Goal: Transaction & Acquisition: Book appointment/travel/reservation

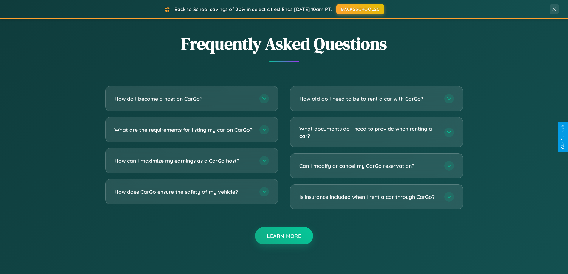
scroll to position [1148, 0]
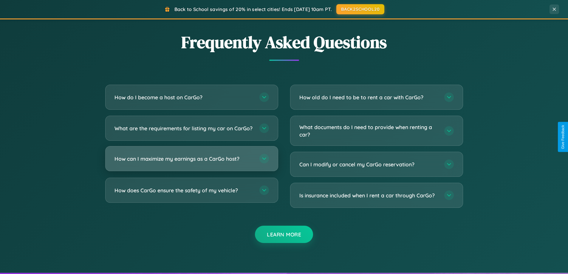
click at [191, 163] on h3 "How can I maximize my earnings as a CarGo host?" at bounding box center [184, 158] width 139 height 7
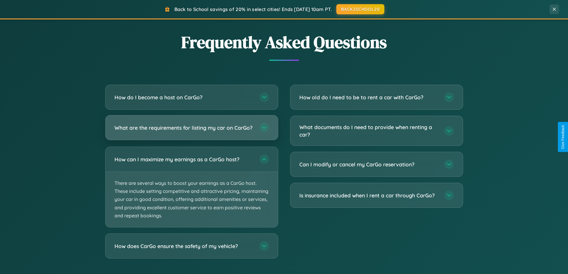
click at [191, 131] on h3 "What are the requirements for listing my car on CarGo?" at bounding box center [184, 127] width 139 height 7
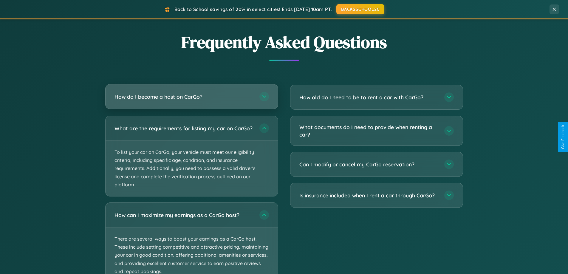
click at [191, 97] on h3 "How do I become a host on CarGo?" at bounding box center [184, 96] width 139 height 7
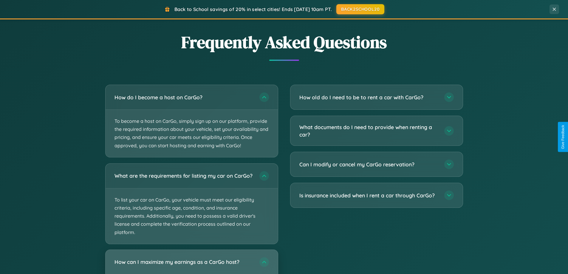
click at [191, 265] on h3 "How can I maximize my earnings as a CarGo host?" at bounding box center [184, 261] width 139 height 7
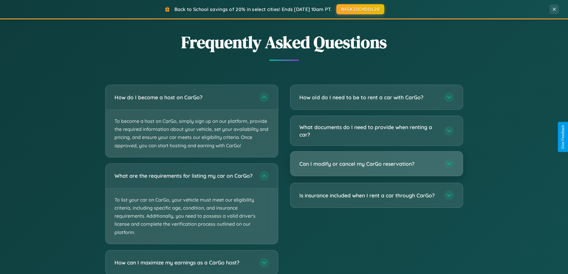
click at [376, 164] on h3 "Can I modify or cancel my CarGo reservation?" at bounding box center [368, 163] width 139 height 7
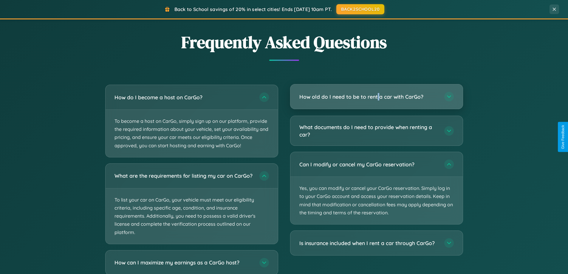
click at [376, 97] on h3 "How old do I need to be to rent a car with CarGo?" at bounding box center [368, 96] width 139 height 7
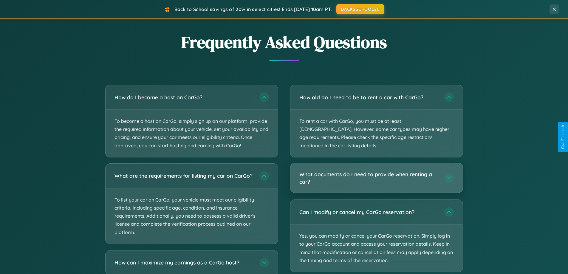
click at [376, 171] on h3 "What documents do I need to provide when renting a car?" at bounding box center [368, 178] width 139 height 15
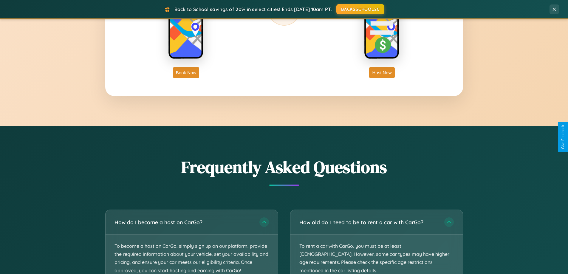
scroll to position [410, 0]
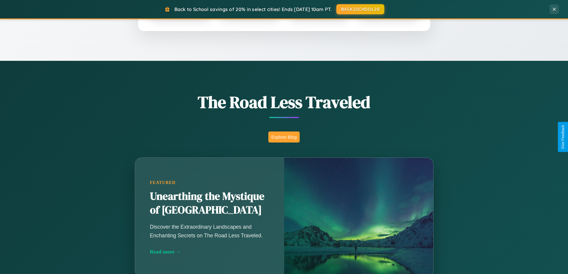
click at [284, 137] on button "Explore Blog" at bounding box center [283, 137] width 31 height 11
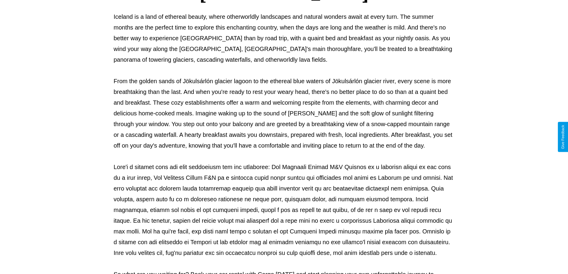
scroll to position [193, 0]
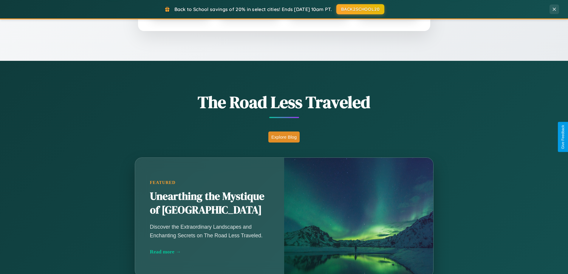
scroll to position [958, 0]
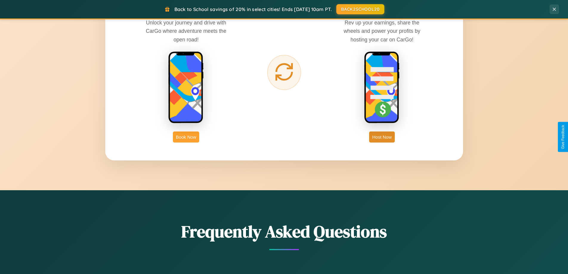
click at [186, 137] on button "Book Now" at bounding box center [186, 137] width 26 height 11
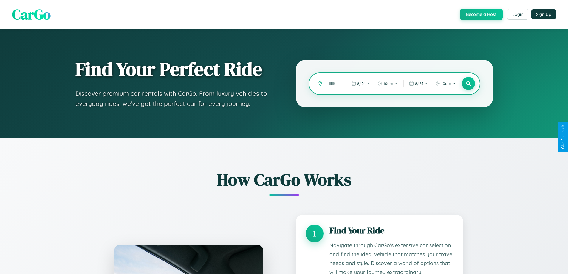
click at [333, 84] on input "text" at bounding box center [332, 83] width 14 height 10
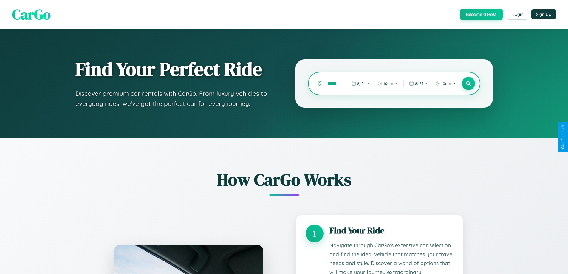
scroll to position [0, 15]
type input "*********"
click at [468, 84] on icon at bounding box center [469, 84] width 6 height 6
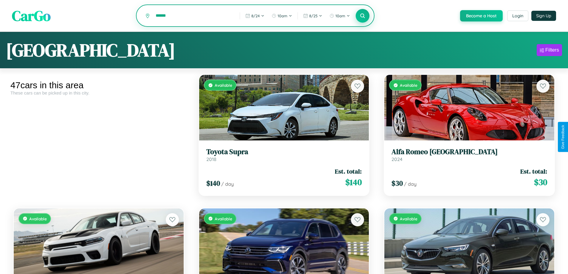
type input "******"
click at [362, 16] on icon at bounding box center [363, 16] width 6 height 6
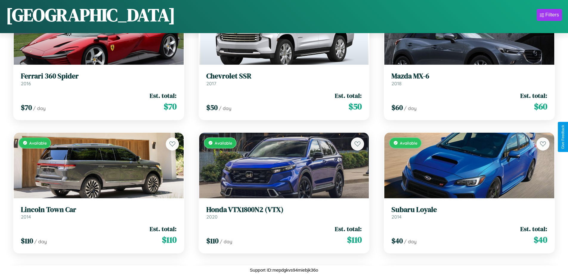
scroll to position [752, 0]
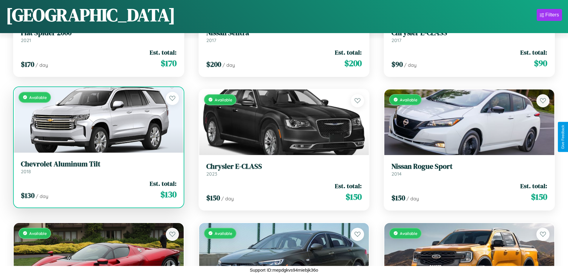
click at [98, 167] on h3 "Chevrolet Aluminum Tilt" at bounding box center [99, 164] width 156 height 9
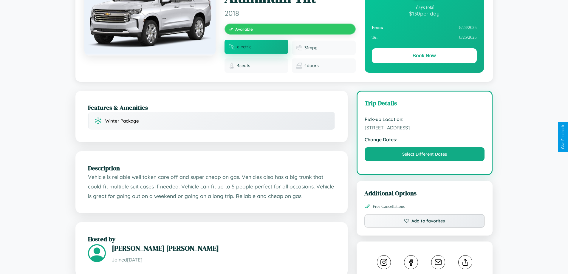
scroll to position [201, 0]
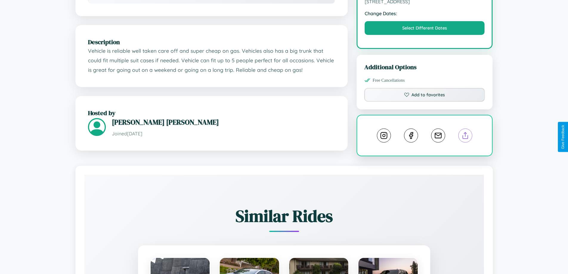
click at [466, 136] on line at bounding box center [466, 134] width 0 height 4
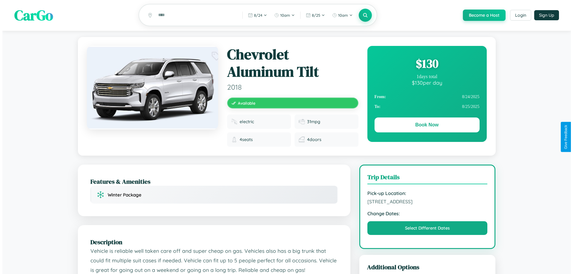
scroll to position [0, 0]
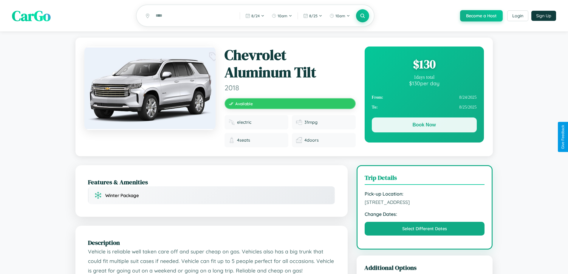
click at [424, 126] on button "Book Now" at bounding box center [424, 125] width 105 height 15
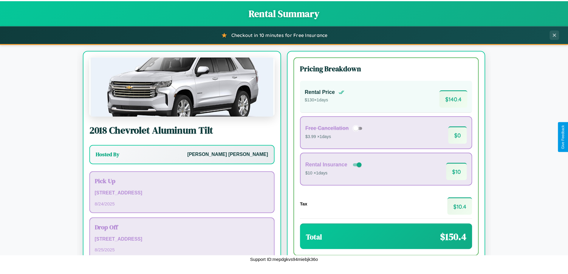
scroll to position [41, 0]
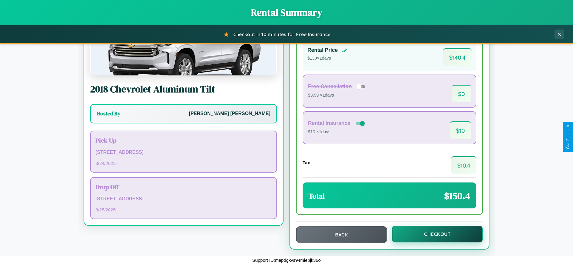
click at [433, 234] on button "Checkout" at bounding box center [437, 234] width 91 height 17
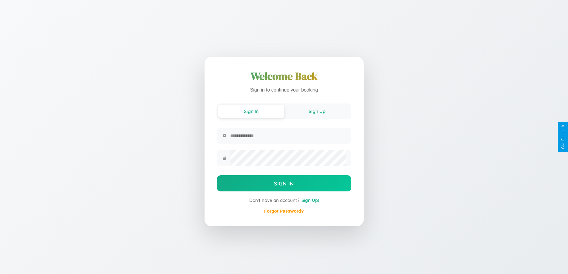
click at [317, 111] on button "Sign Up" at bounding box center [317, 111] width 66 height 13
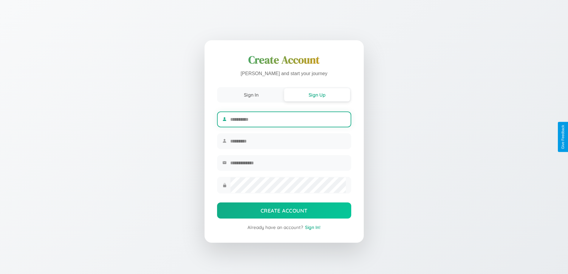
click at [288, 118] on input "text" at bounding box center [287, 119] width 115 height 15
type input "*****"
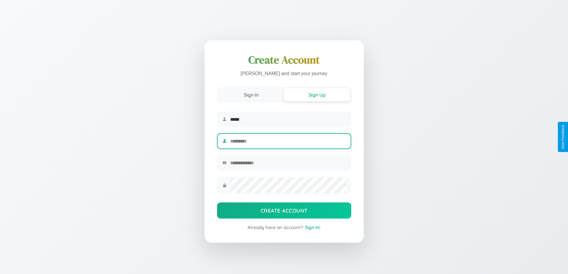
click at [288, 141] on input "text" at bounding box center [287, 141] width 115 height 15
type input "******"
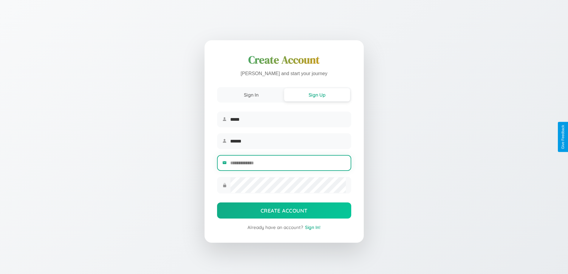
click at [288, 164] on input "email" at bounding box center [287, 163] width 115 height 15
type input "**********"
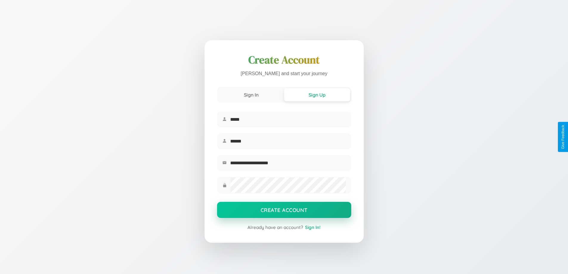
click at [284, 212] on button "Create Account" at bounding box center [284, 210] width 134 height 16
